Goal: Check status: Check status

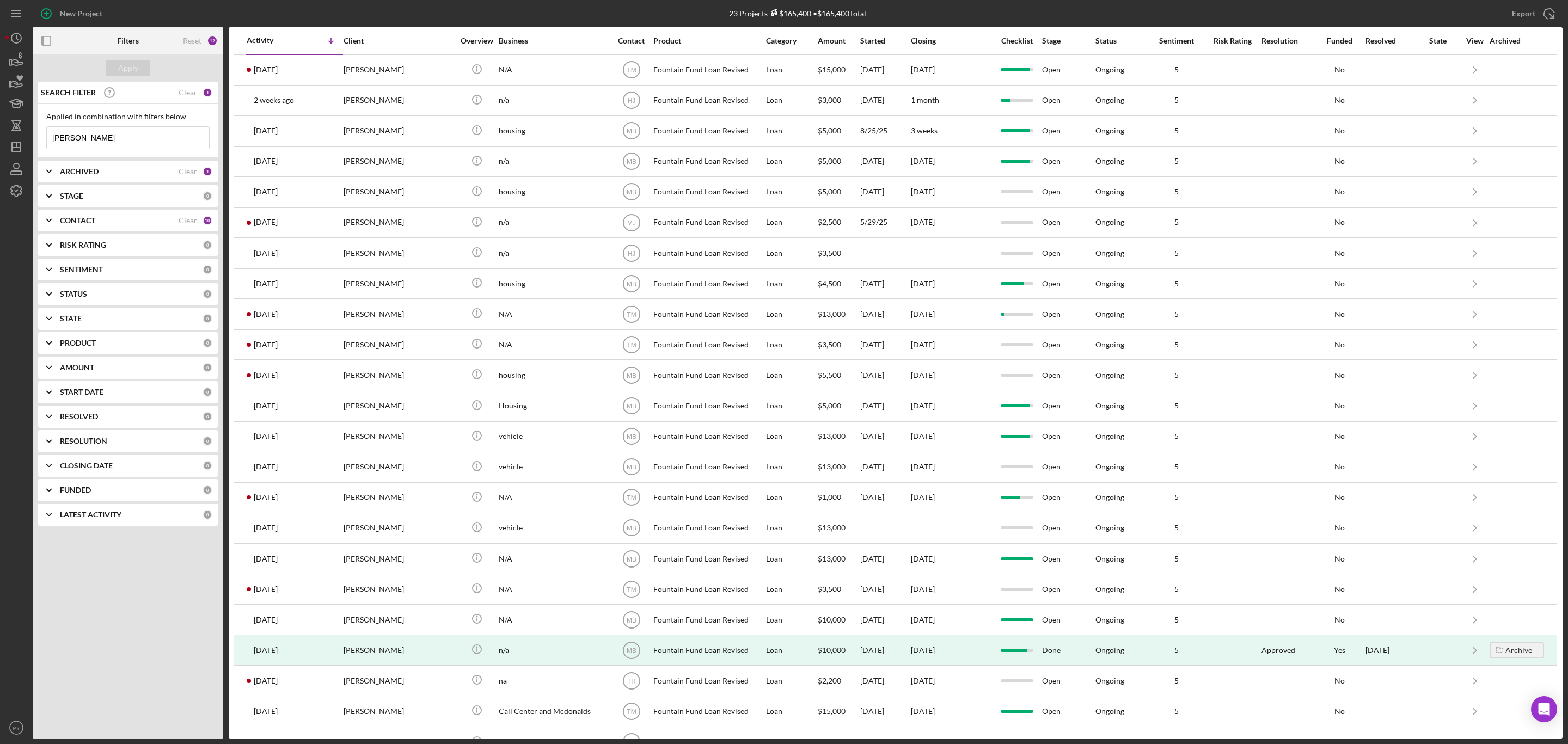
click at [172, 134] on input "[PERSON_NAME]" at bounding box center [128, 138] width 163 height 22
type input "d"
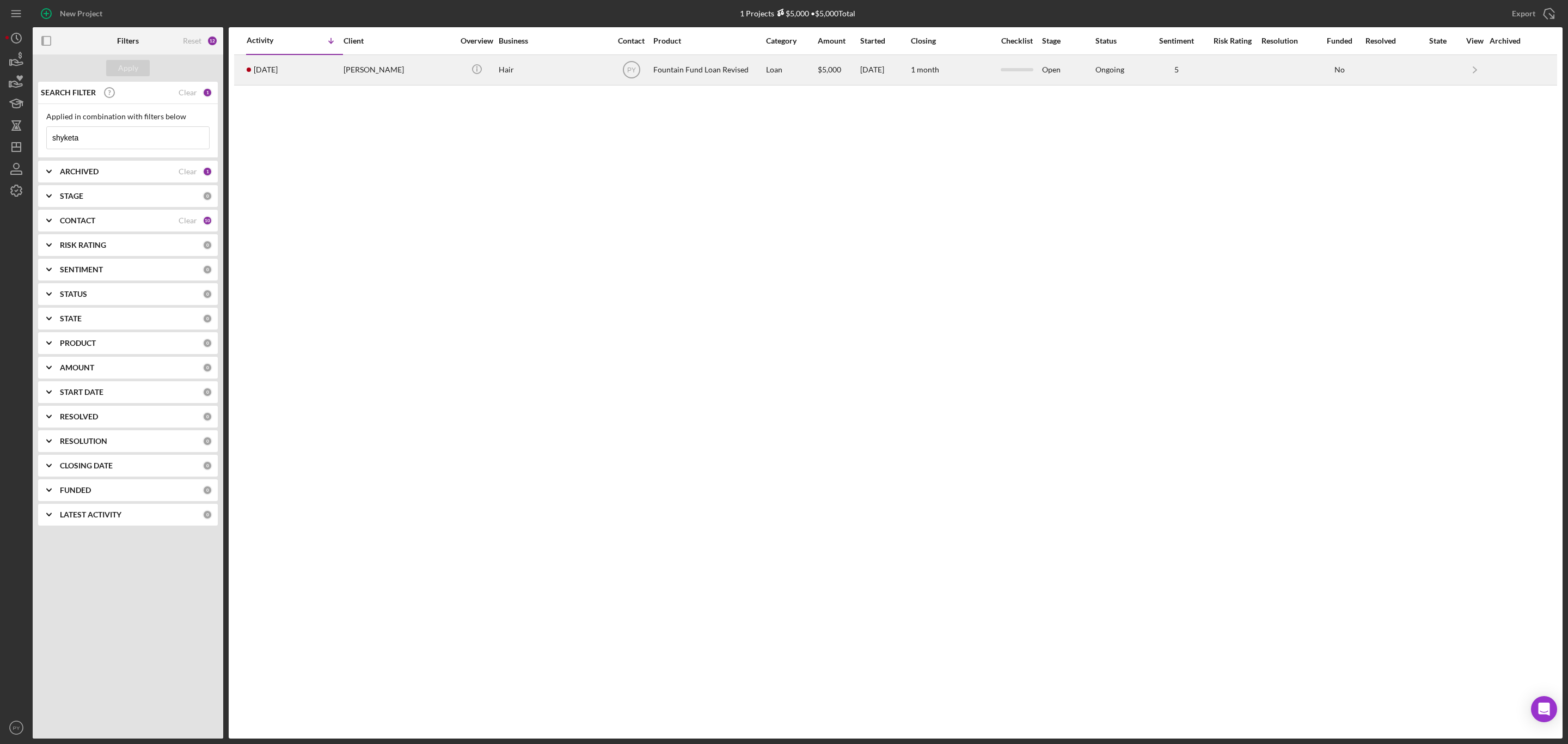
type input "shyketa"
click at [384, 62] on div "[PERSON_NAME]" at bounding box center [397, 69] width 109 height 29
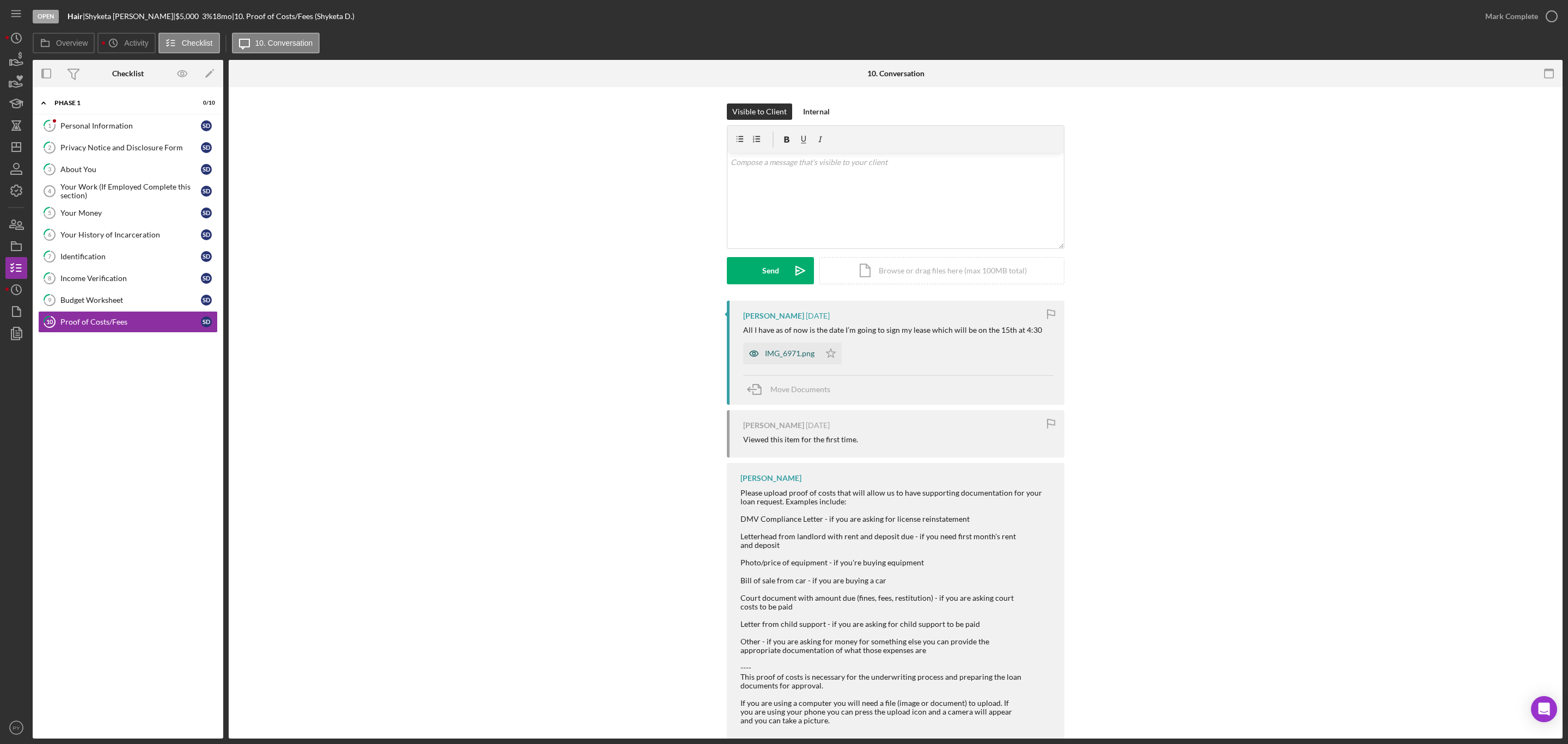
click at [802, 353] on div "IMG_6971.png" at bounding box center [789, 353] width 49 height 9
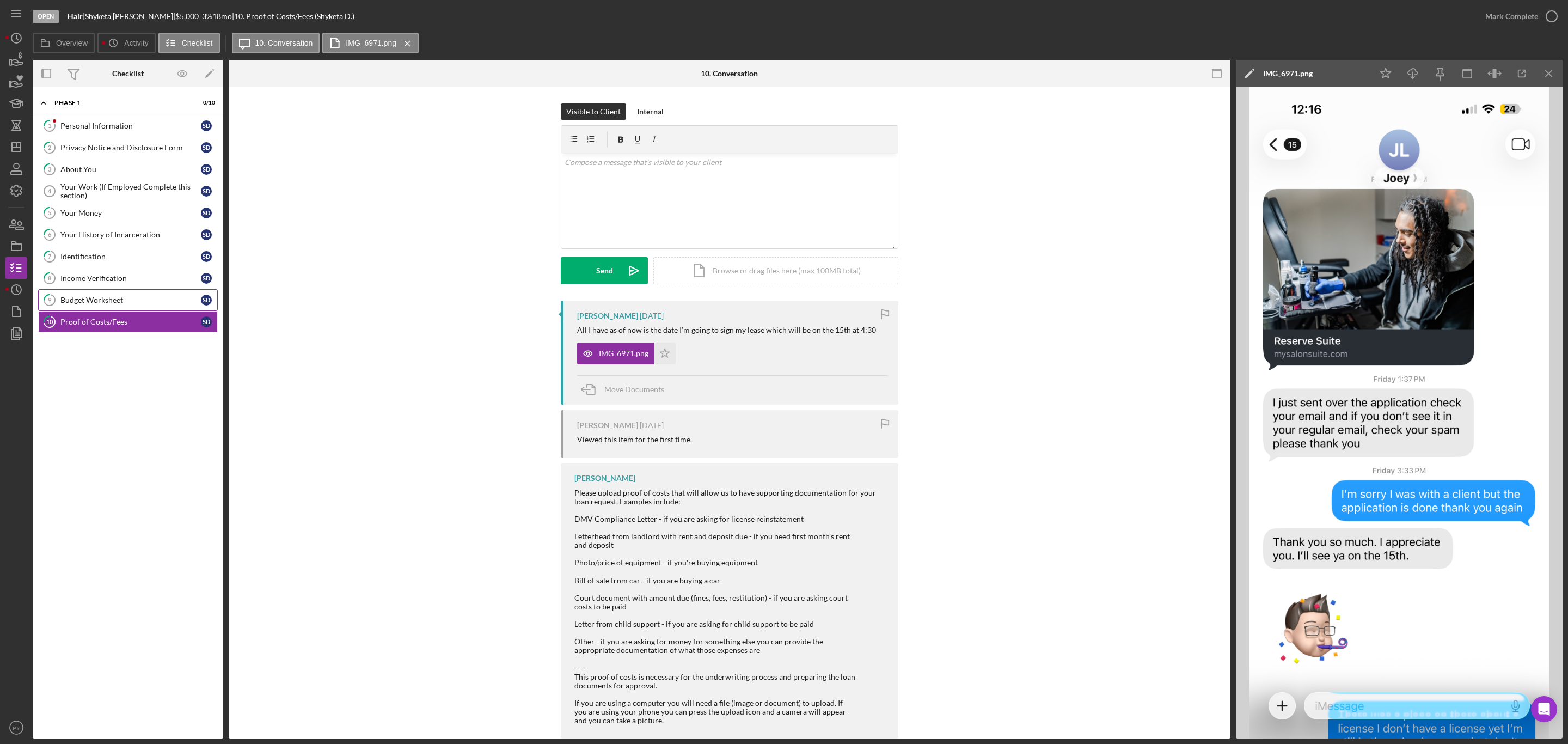
click at [121, 298] on link "9 Budget Worksheet S D" at bounding box center [128, 300] width 180 height 22
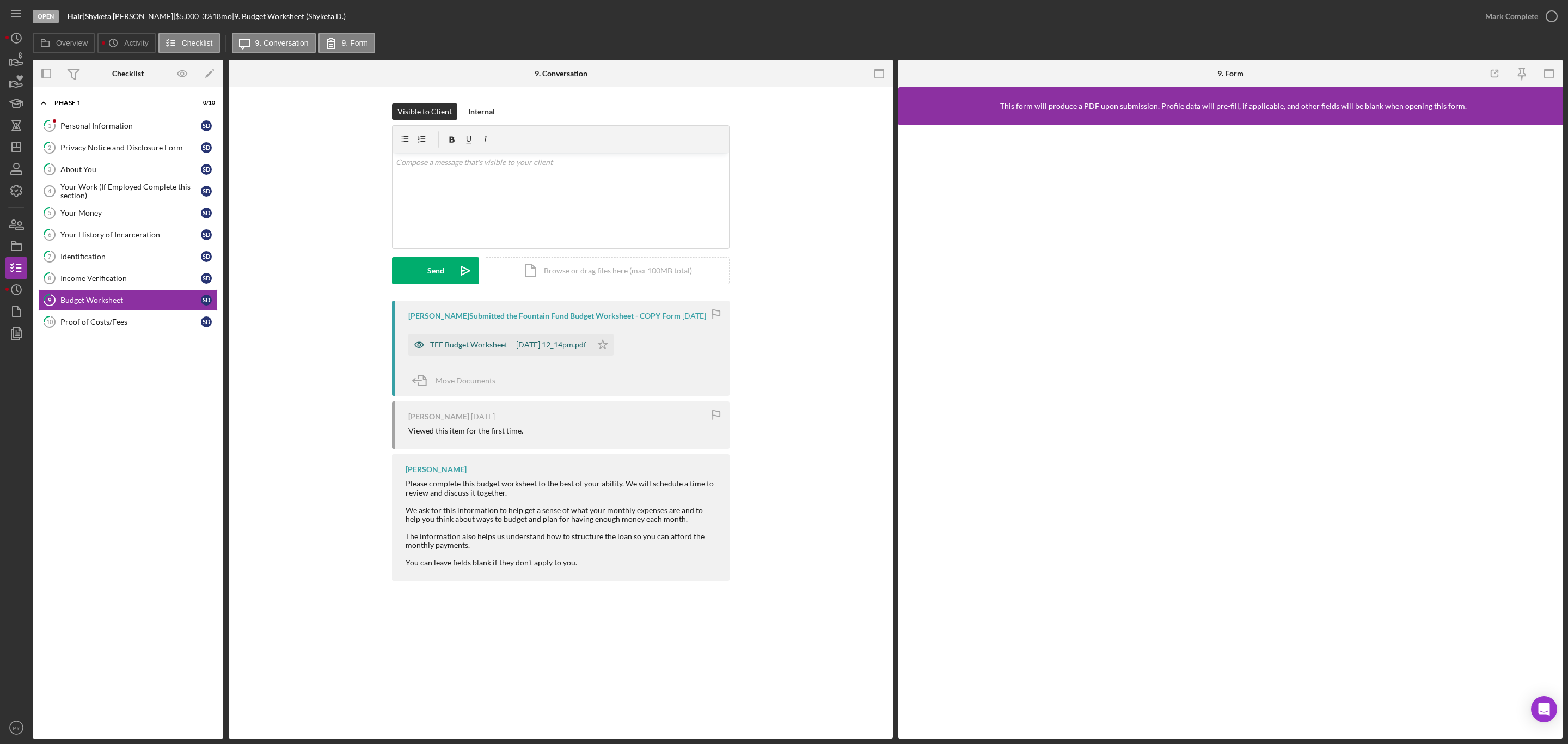
click at [466, 348] on div "TFF Budget Worksheet -- [DATE] 12_14pm.pdf" at bounding box center [508, 345] width 156 height 9
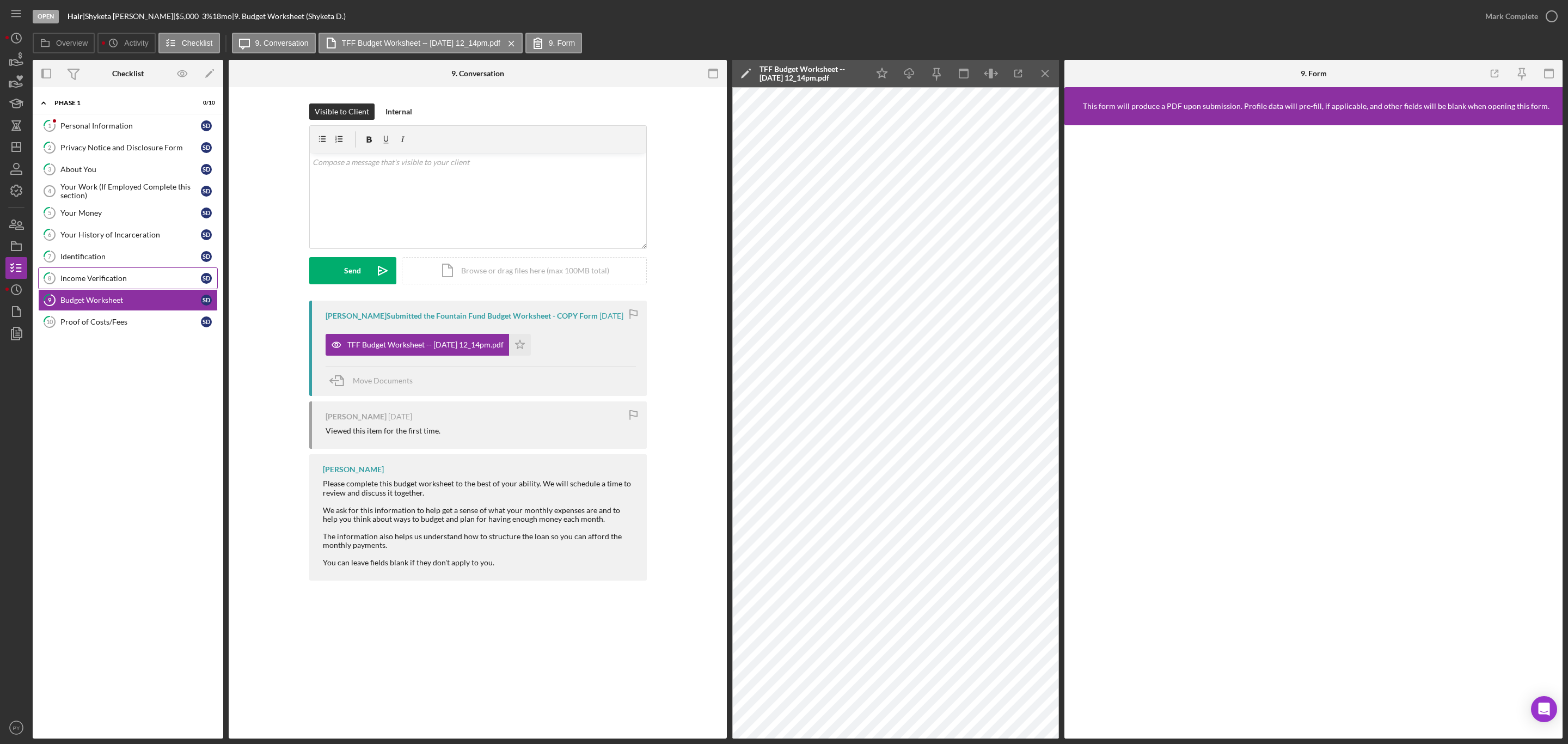
click at [135, 281] on div "Income Verification" at bounding box center [130, 278] width 141 height 9
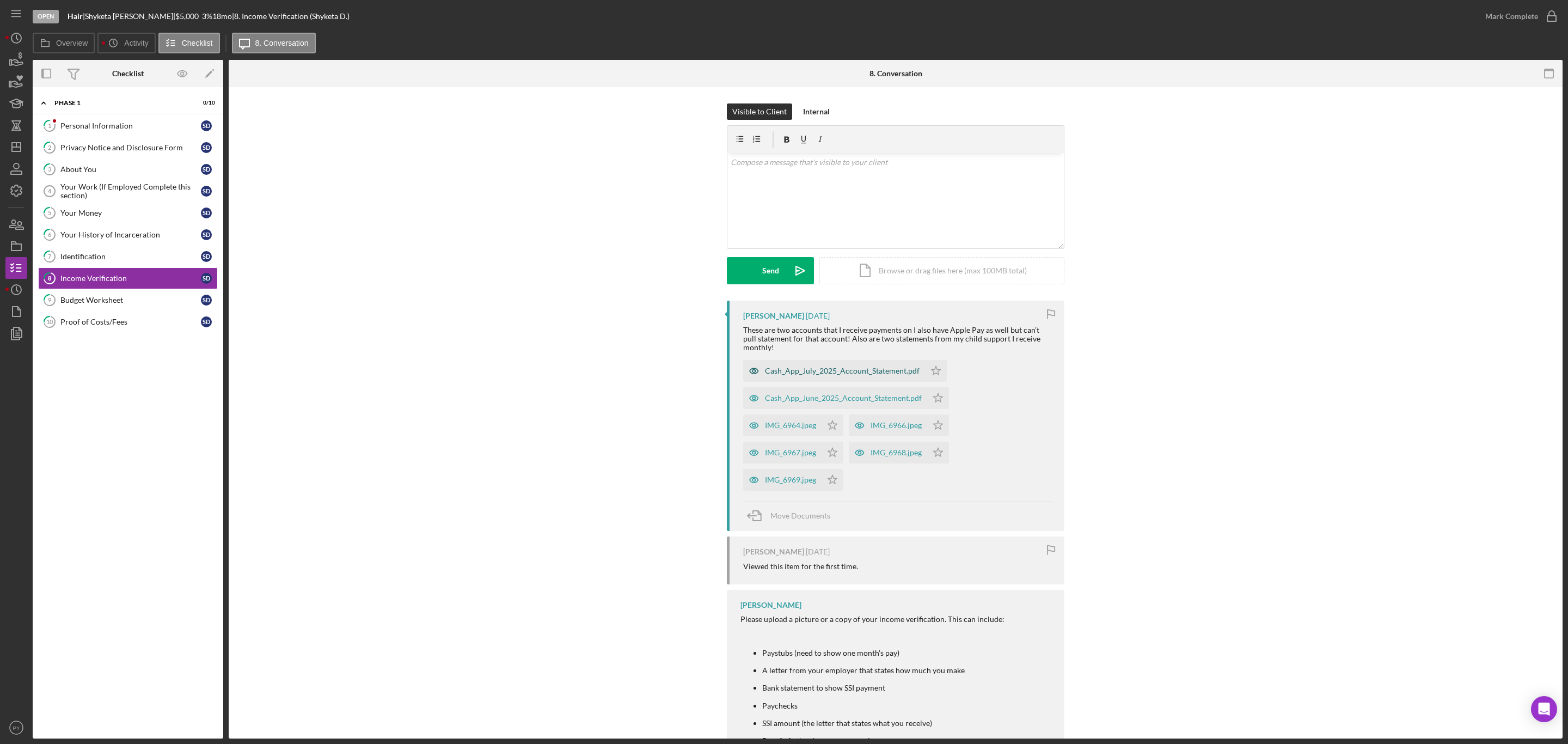
click at [771, 367] on div "Cash_App_July_2025_Account_Statement.pdf" at bounding box center [842, 371] width 155 height 9
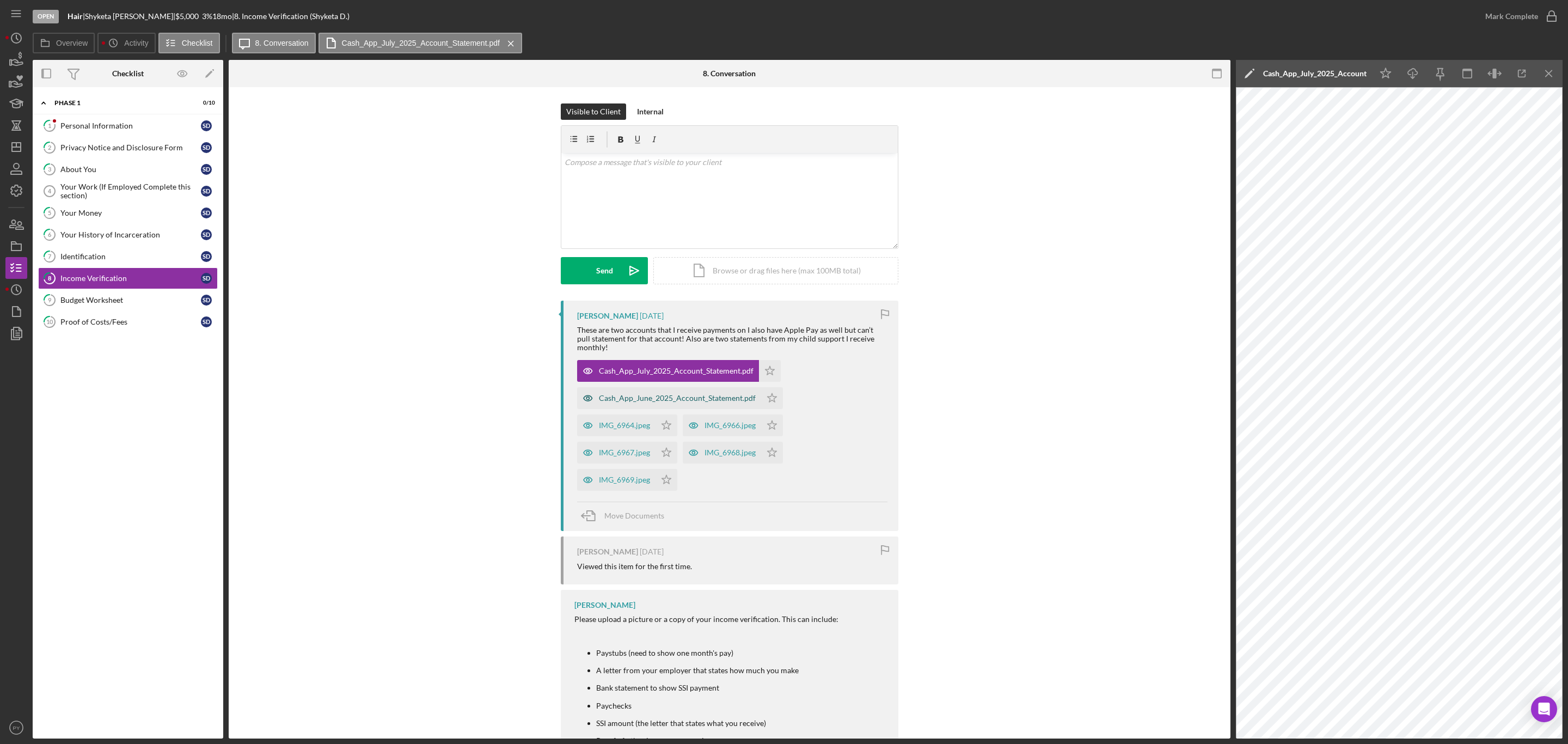
click at [639, 394] on div "Cash_App_June_2025_Account_Statement.pdf" at bounding box center [677, 398] width 157 height 9
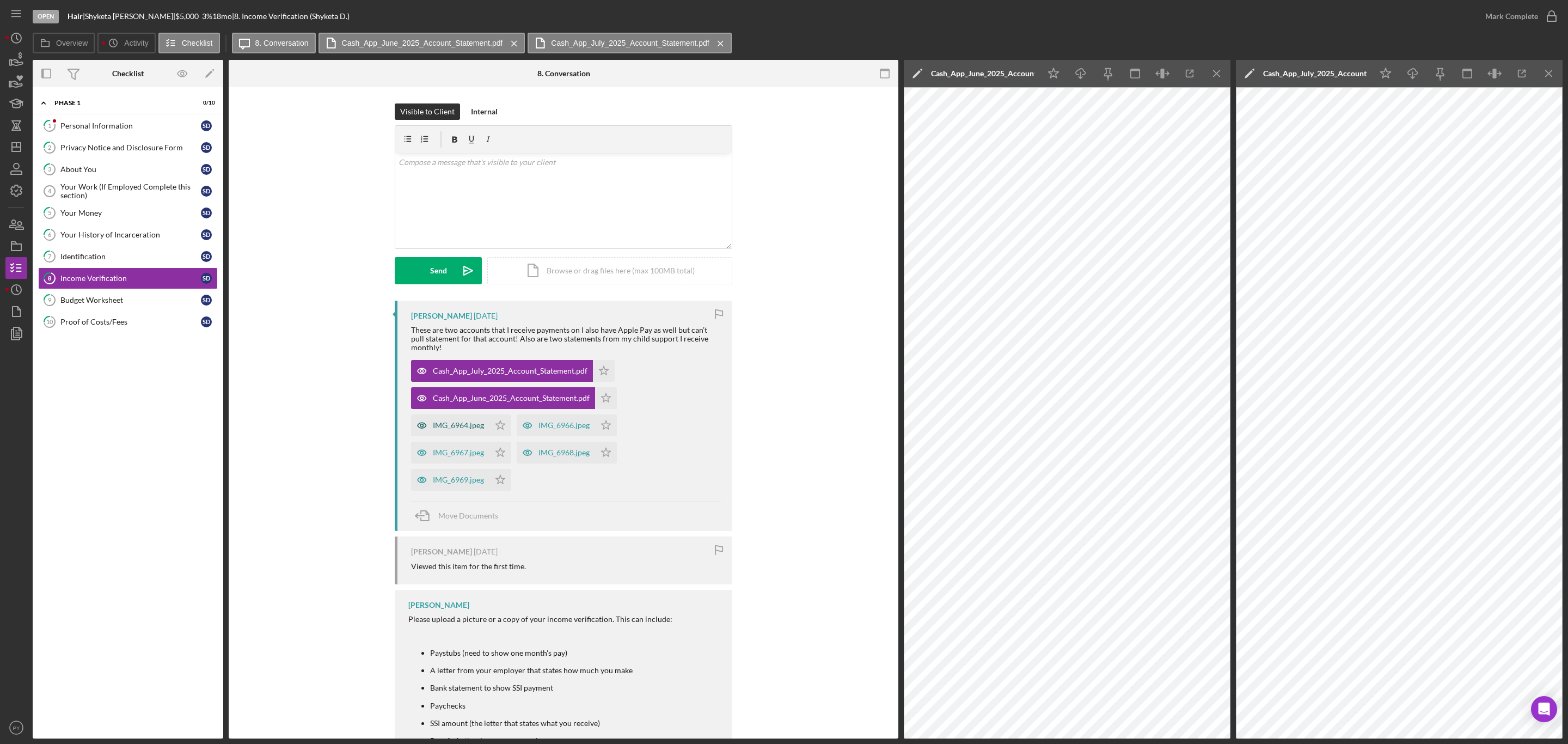
click at [464, 421] on div "IMG_6964.jpeg" at bounding box center [458, 425] width 51 height 9
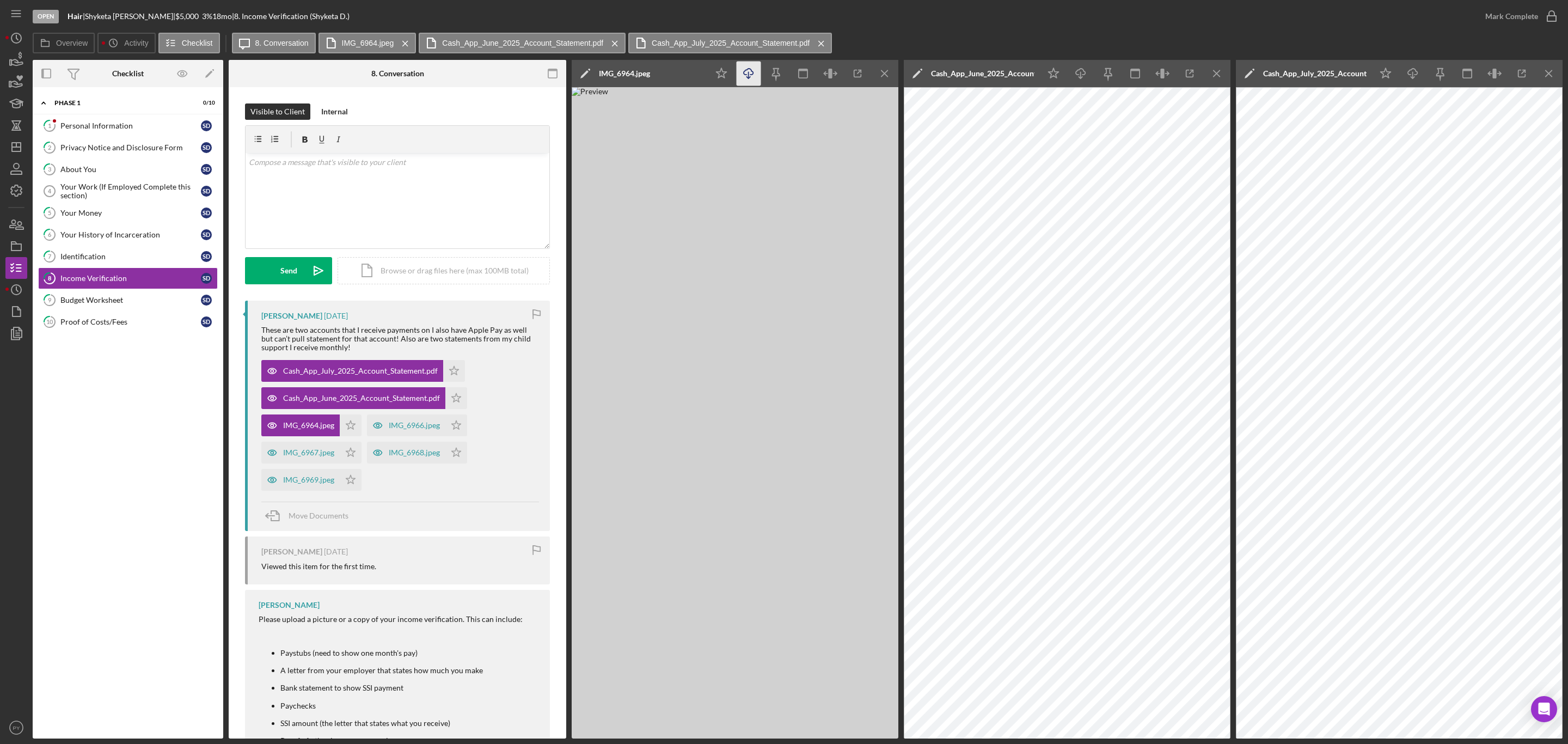
click at [749, 75] on line "button" at bounding box center [749, 75] width 0 height 6
click at [294, 446] on div "IMG_6967.jpeg" at bounding box center [300, 452] width 79 height 22
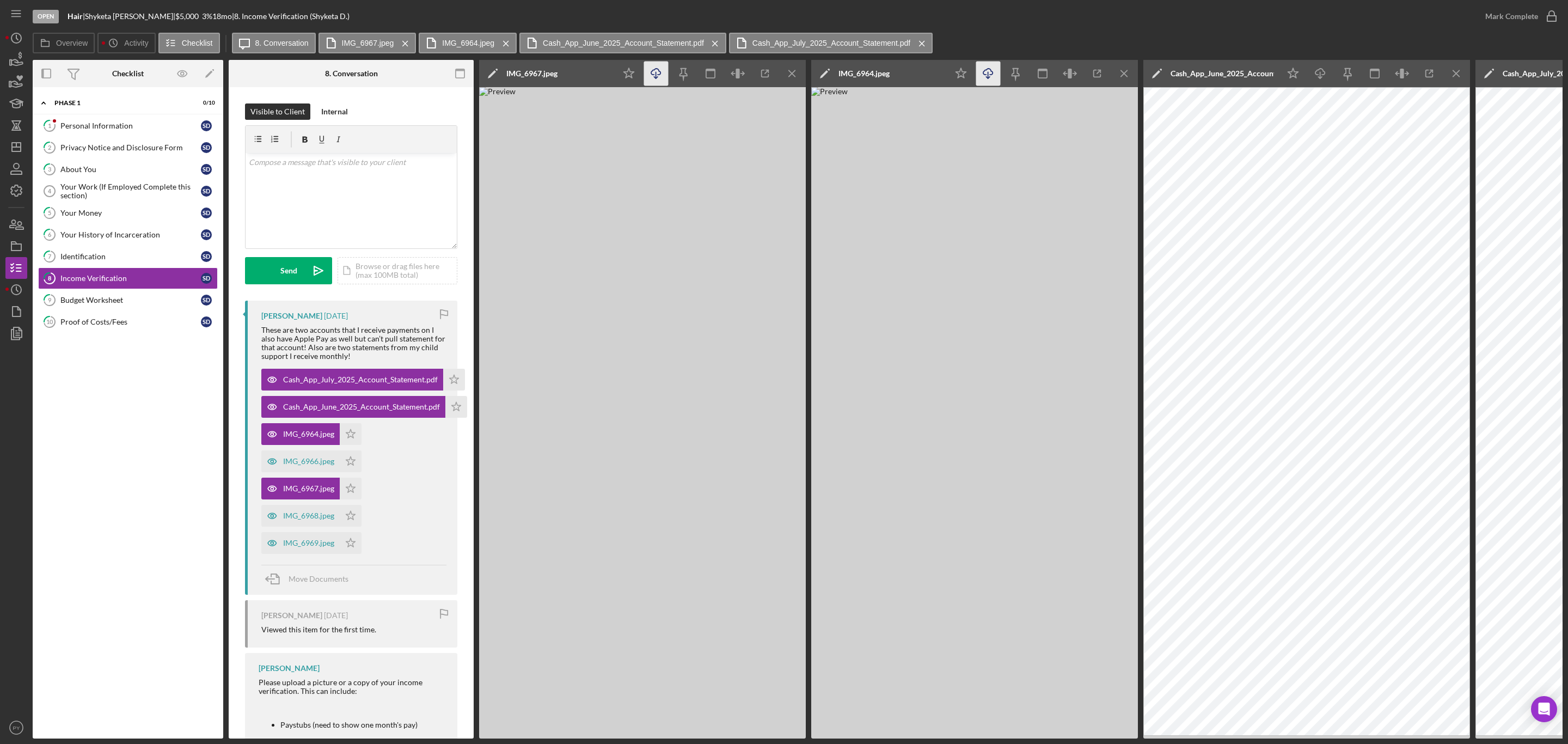
click at [657, 69] on icon "Icon/Download" at bounding box center [656, 74] width 24 height 24
click at [290, 546] on div "IMG_6969.jpeg" at bounding box center [309, 543] width 51 height 9
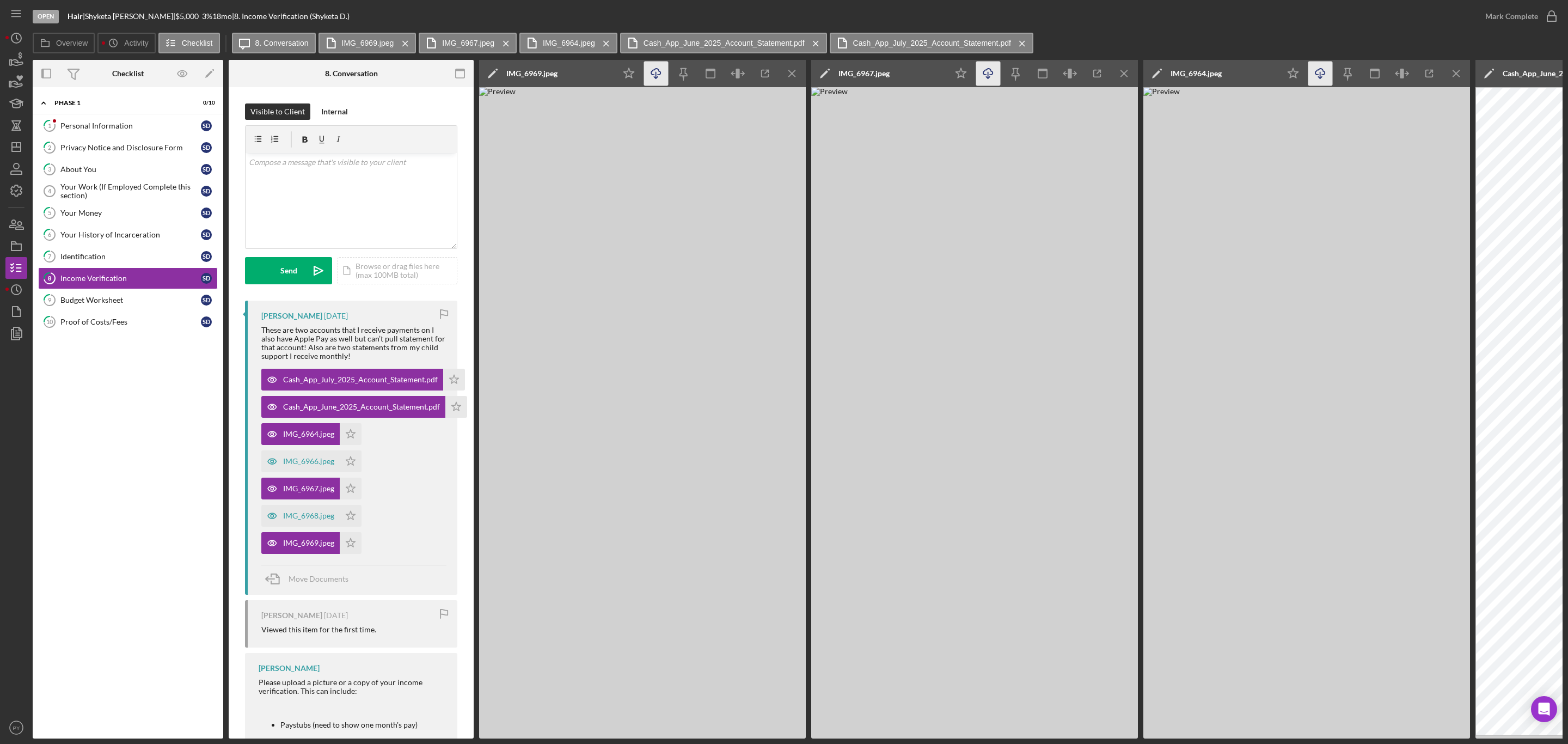
click at [660, 74] on icon "Icon/Download" at bounding box center [656, 74] width 24 height 24
click at [290, 512] on div "IMG_6968.jpeg" at bounding box center [309, 516] width 51 height 9
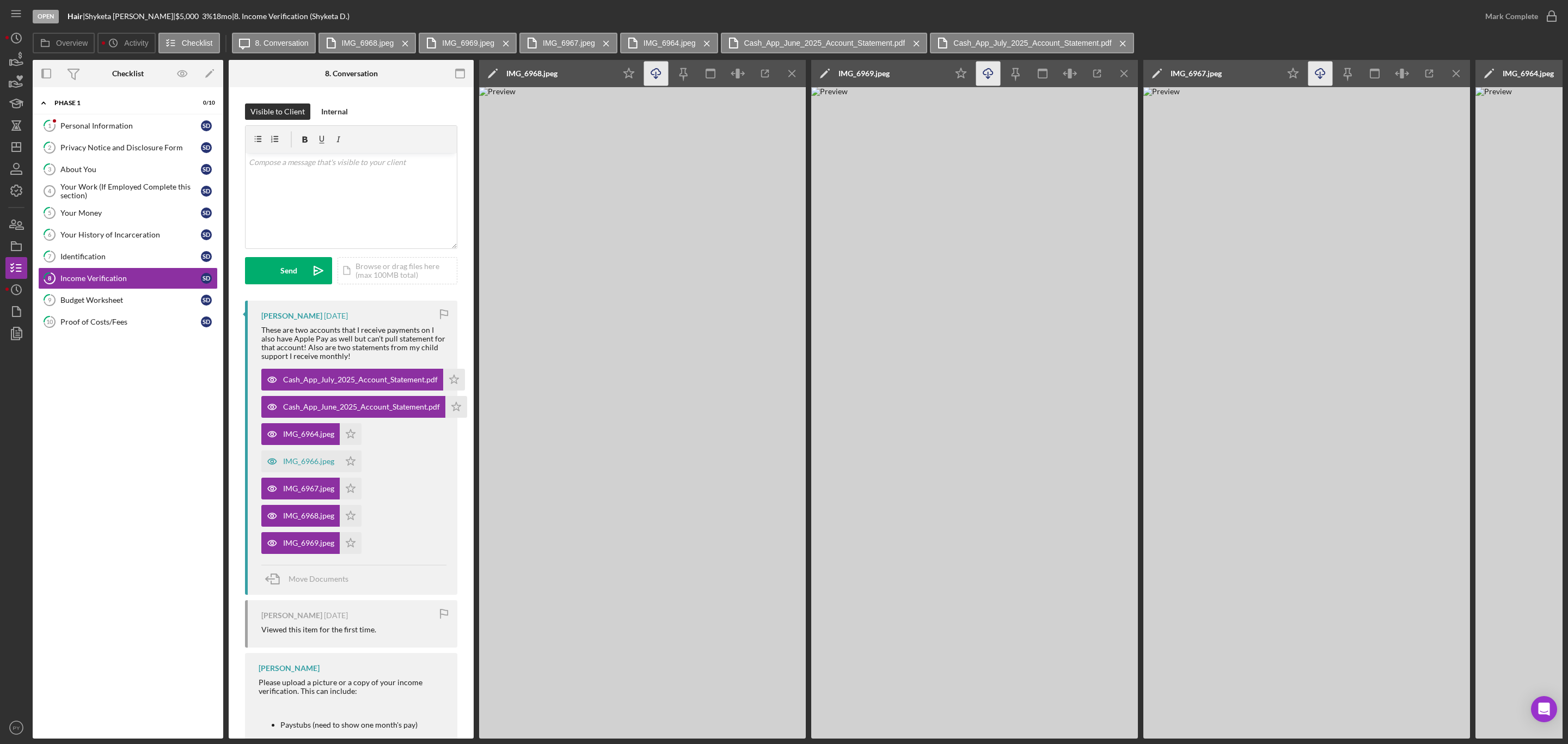
click at [657, 70] on icon "Icon/Download" at bounding box center [656, 74] width 24 height 24
click at [302, 456] on div "IMG_6966.jpeg" at bounding box center [300, 461] width 79 height 22
click at [98, 253] on link "7 Identification S D" at bounding box center [128, 256] width 180 height 22
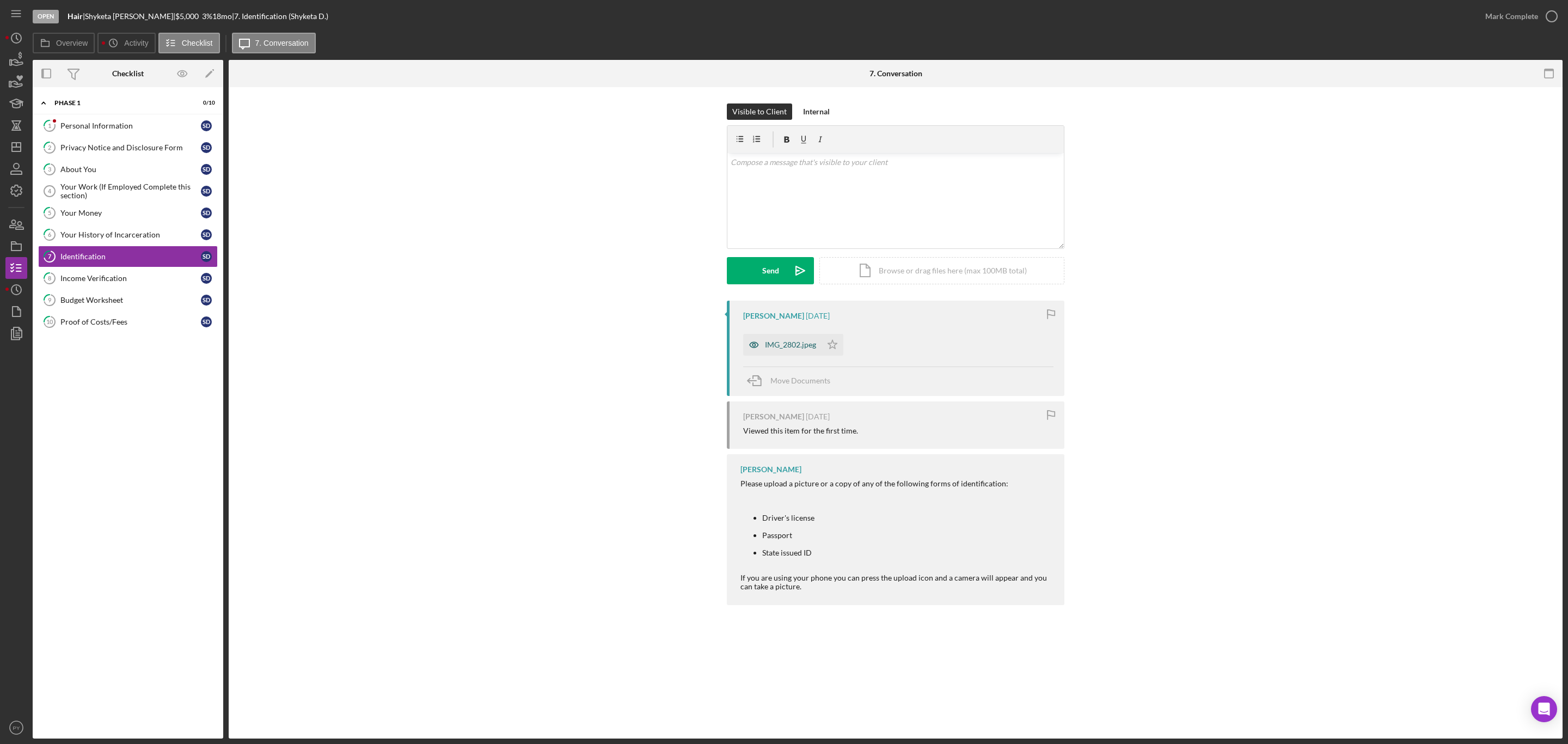
click at [766, 345] on div "IMG_2802.jpeg" at bounding box center [791, 345] width 51 height 9
